Goal: Task Accomplishment & Management: Manage account settings

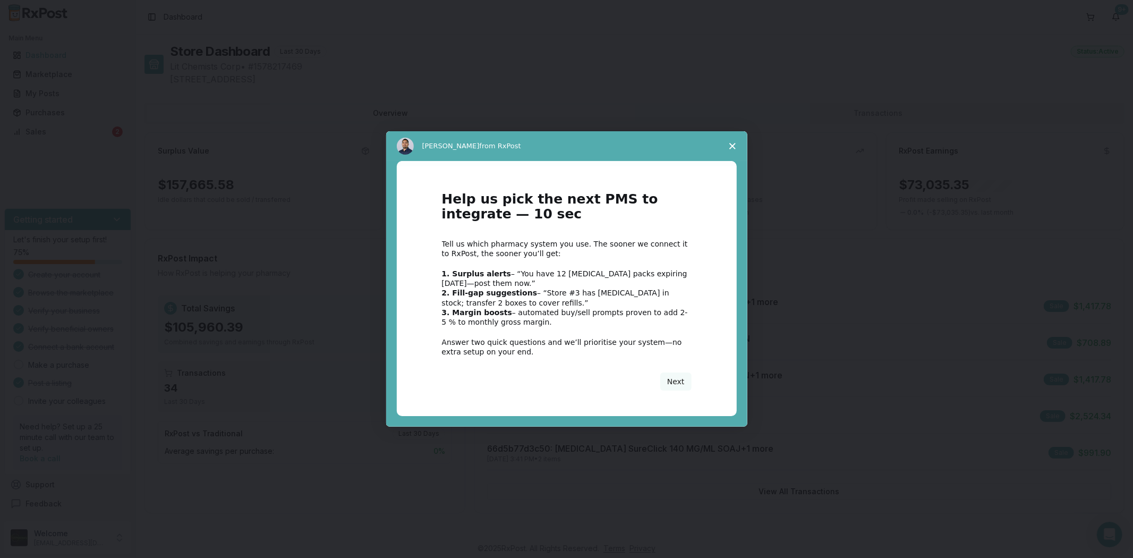
click at [733, 144] on polygon "Close survey" at bounding box center [732, 146] width 6 height 6
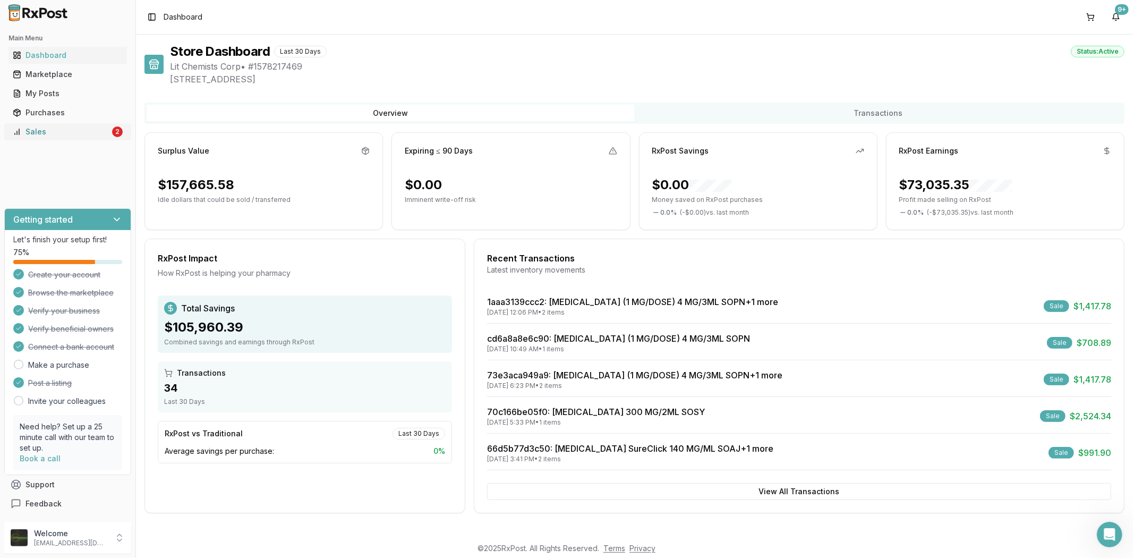
click at [42, 135] on div "Sales" at bounding box center [61, 131] width 97 height 11
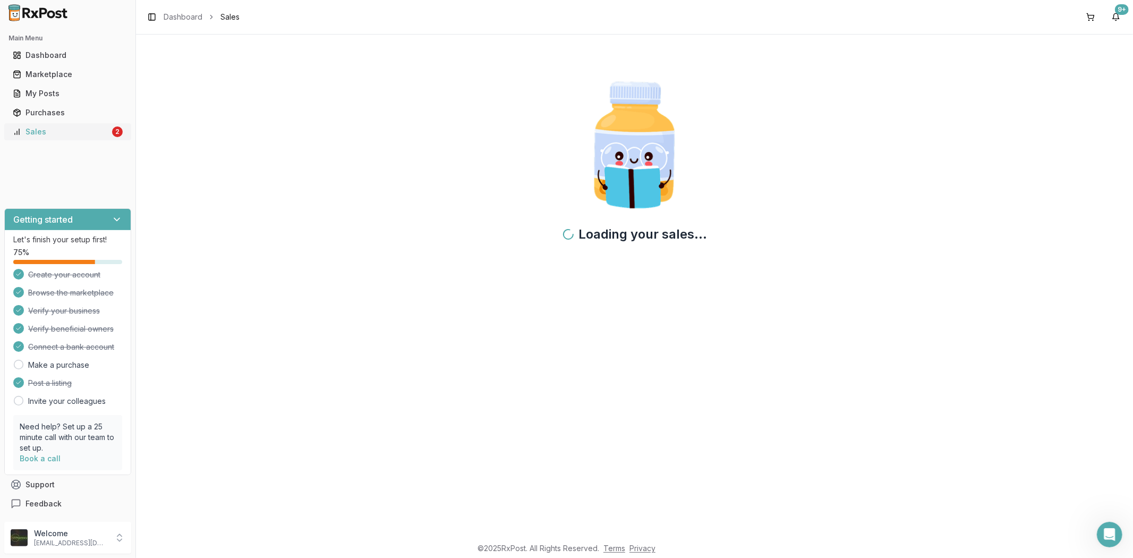
click at [37, 131] on div "Sales" at bounding box center [61, 131] width 97 height 11
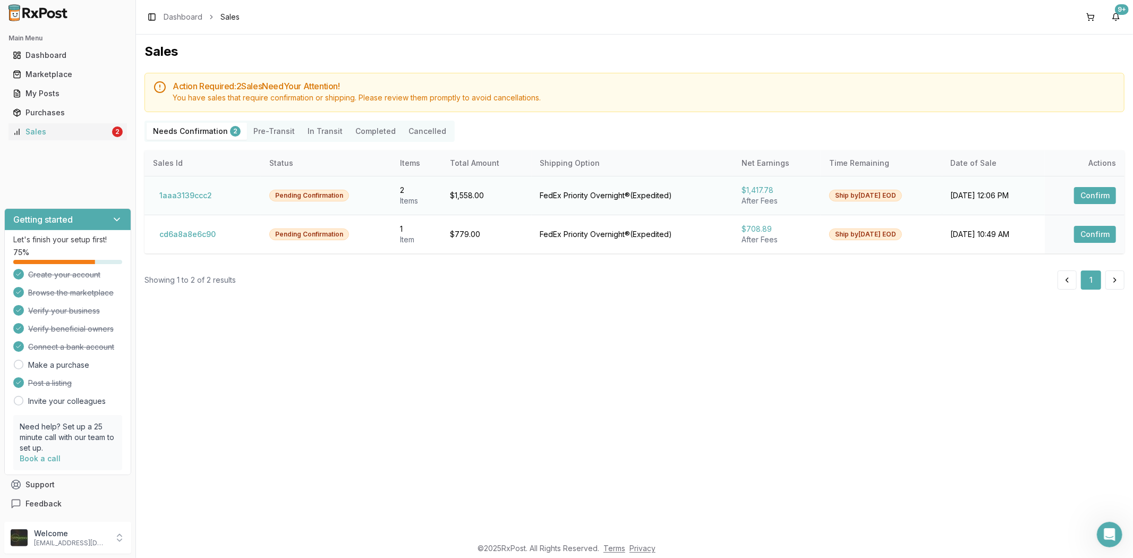
click at [1084, 199] on button "Confirm" at bounding box center [1095, 195] width 42 height 17
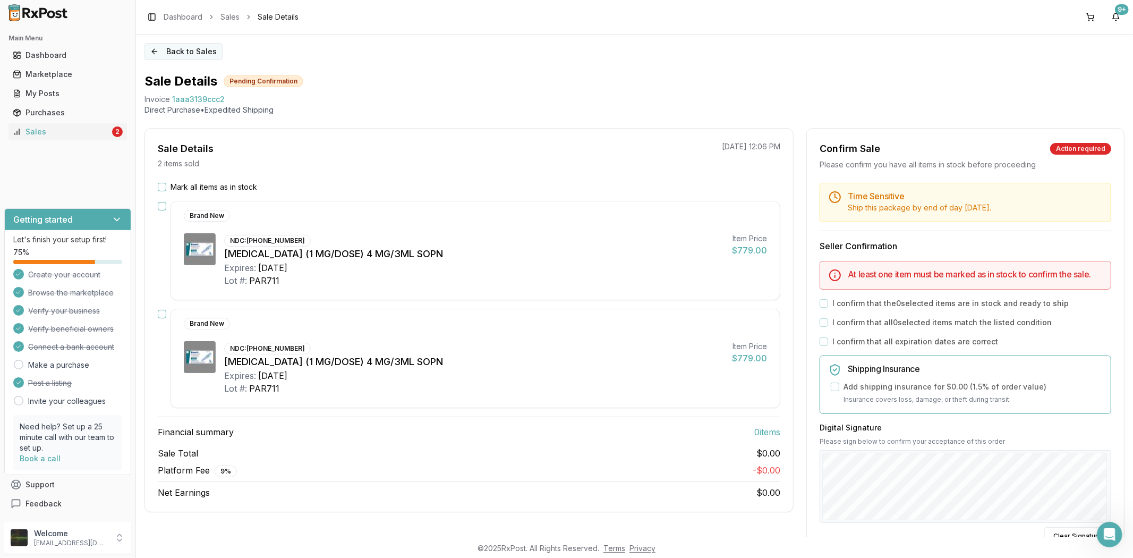
click at [153, 48] on button "Back to Sales" at bounding box center [183, 51] width 78 height 17
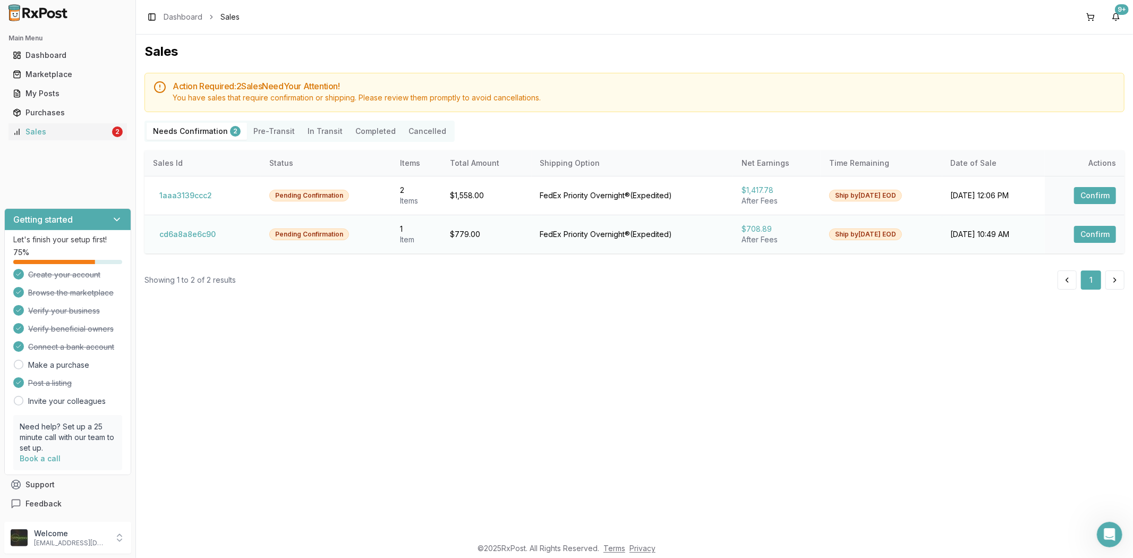
click at [1090, 238] on button "Confirm" at bounding box center [1095, 234] width 42 height 17
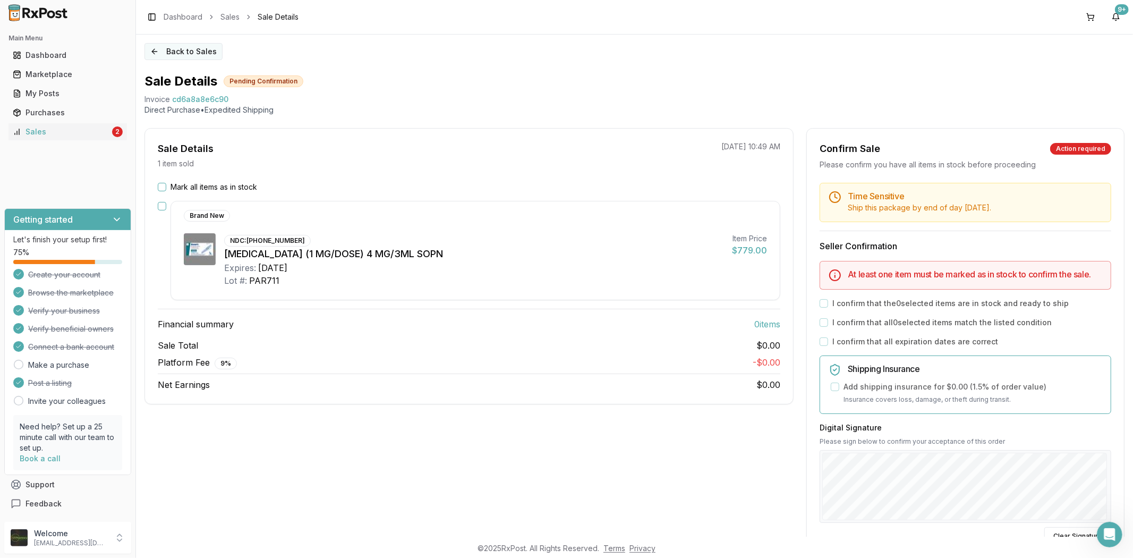
click at [156, 51] on button "Back to Sales" at bounding box center [183, 51] width 78 height 17
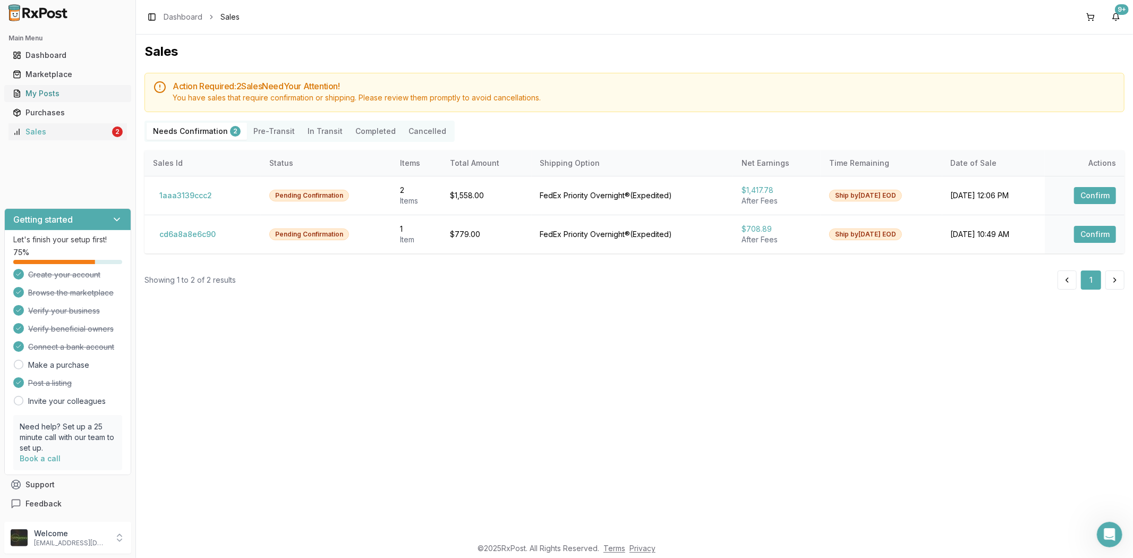
click at [46, 91] on div "My Posts" at bounding box center [68, 93] width 110 height 11
